Goal: Navigation & Orientation: Find specific page/section

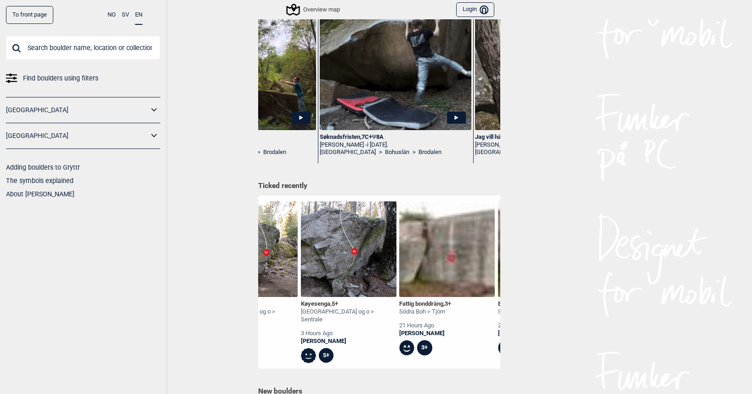
scroll to position [0, 157]
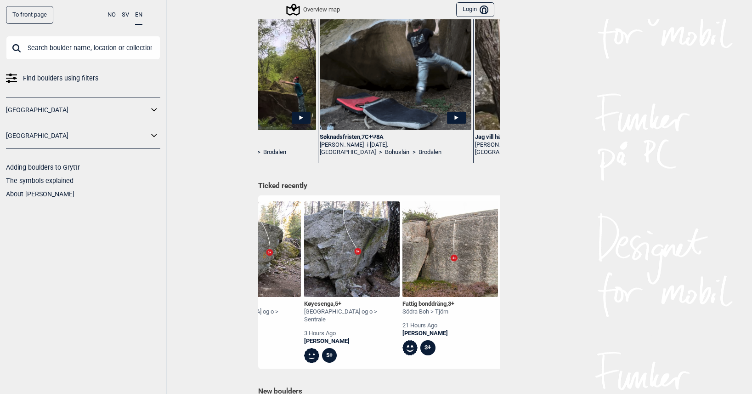
click at [276, 250] on img at bounding box center [253, 249] width 96 height 96
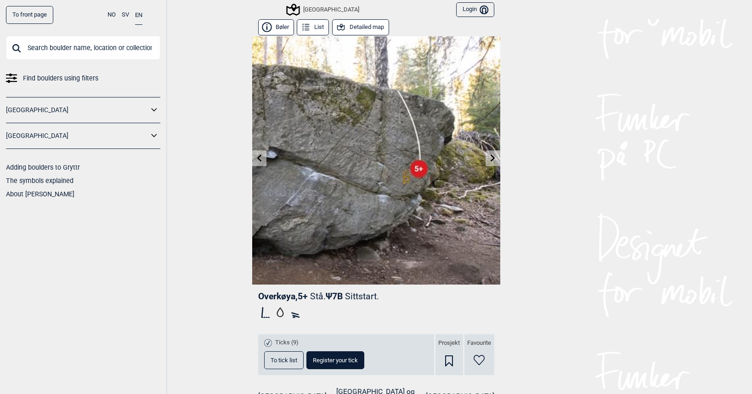
click at [255, 159] on icon at bounding box center [258, 157] width 7 height 7
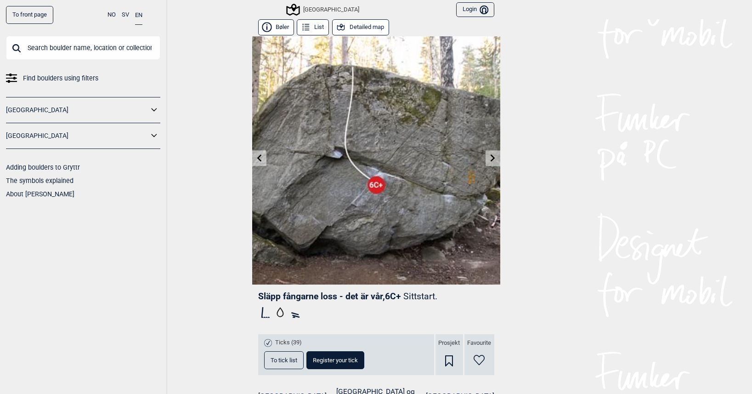
click at [255, 159] on icon at bounding box center [258, 157] width 7 height 7
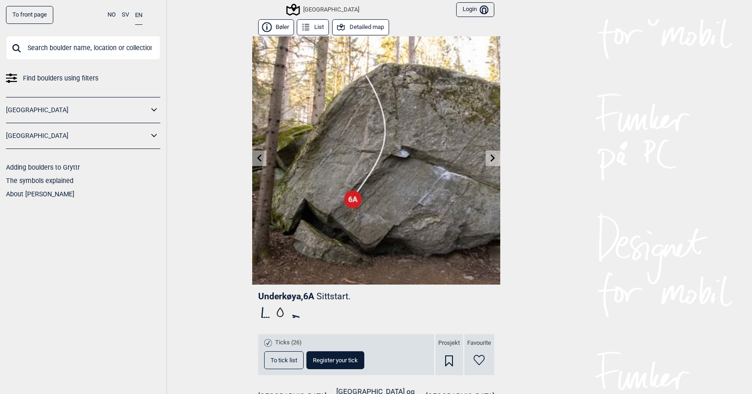
click at [255, 159] on icon at bounding box center [258, 157] width 7 height 7
